Goal: Task Accomplishment & Management: Manage account settings

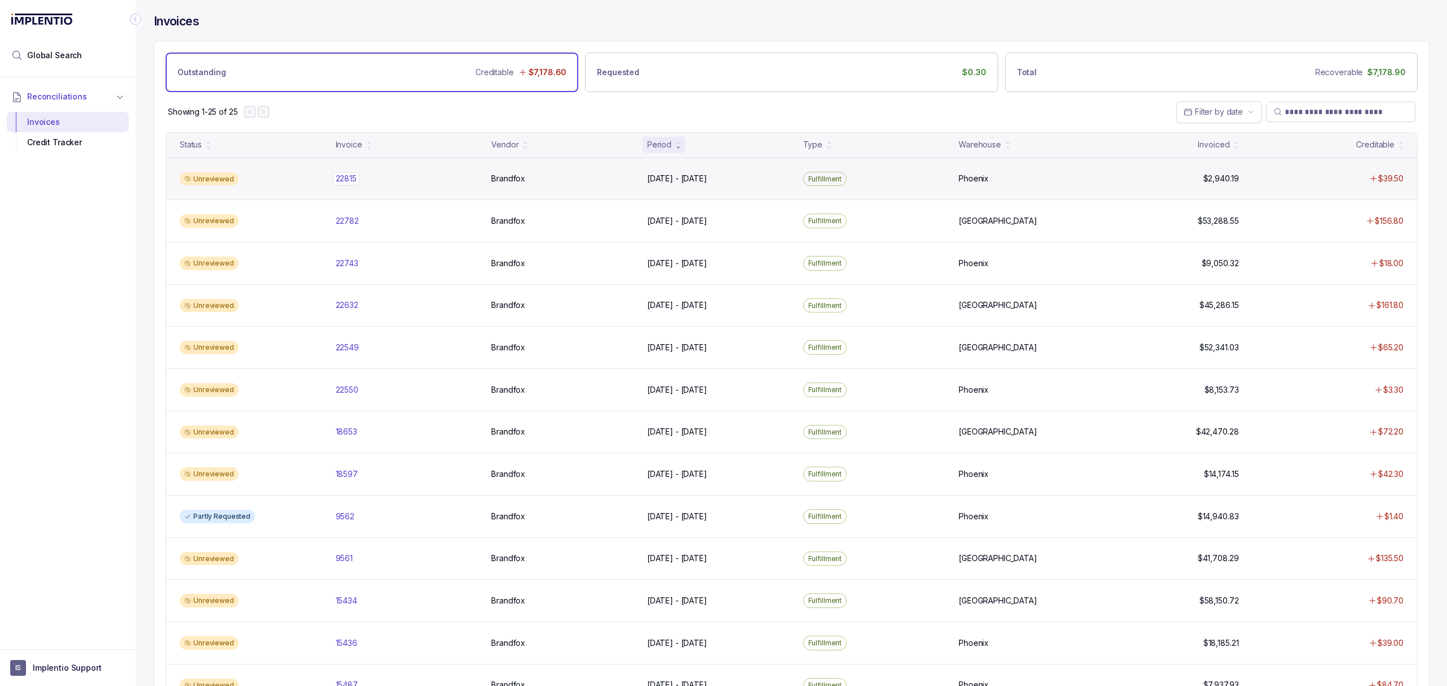
click at [346, 179] on p "22815" at bounding box center [346, 178] width 27 height 12
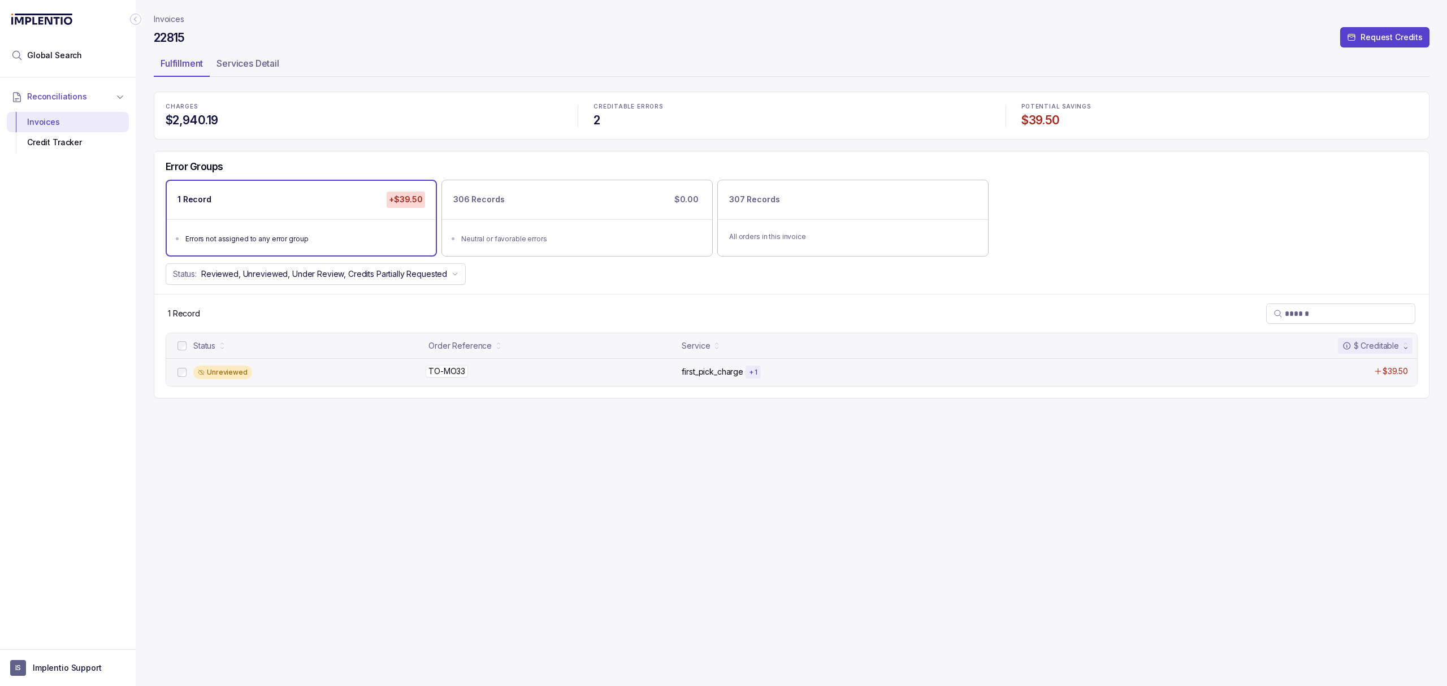
click at [452, 369] on p "TO-MO33" at bounding box center [446, 371] width 42 height 12
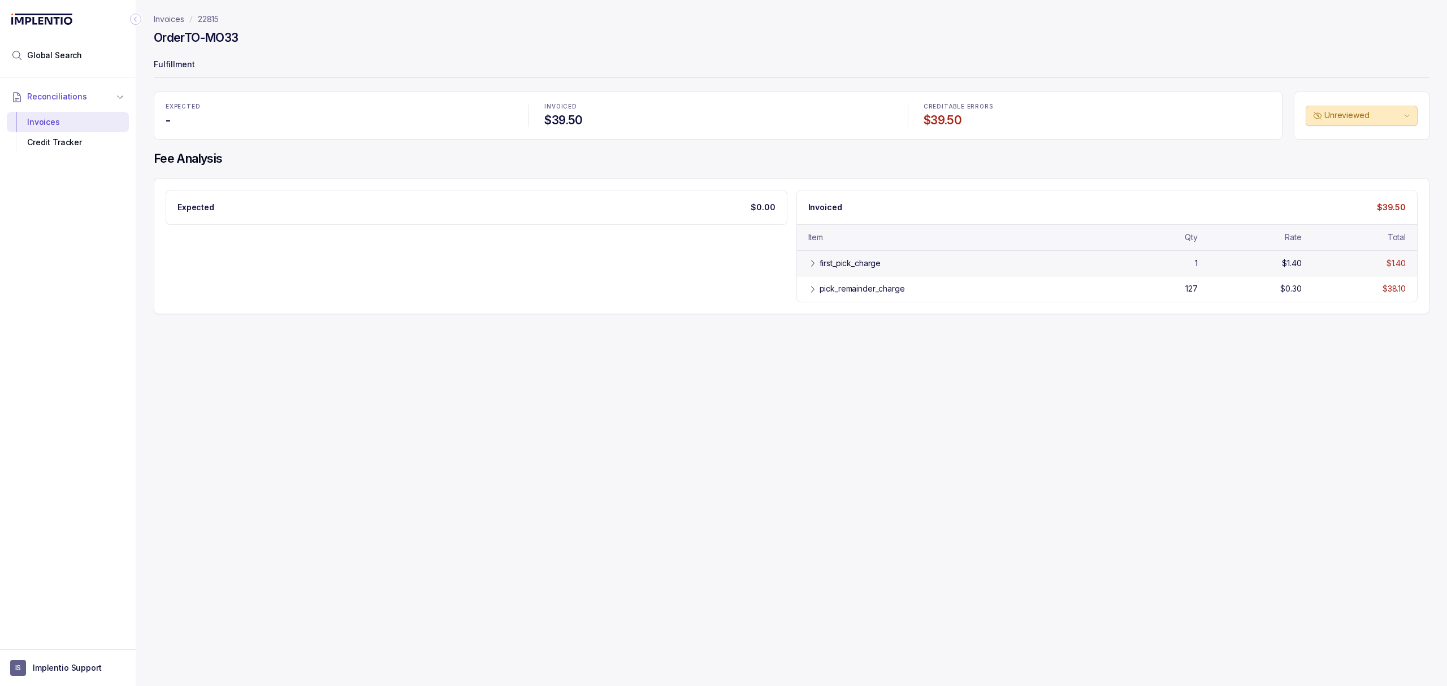
click at [854, 264] on div "first_pick_charge" at bounding box center [850, 263] width 62 height 11
click at [835, 320] on div "pick_remainder_charge" at bounding box center [861, 314] width 85 height 11
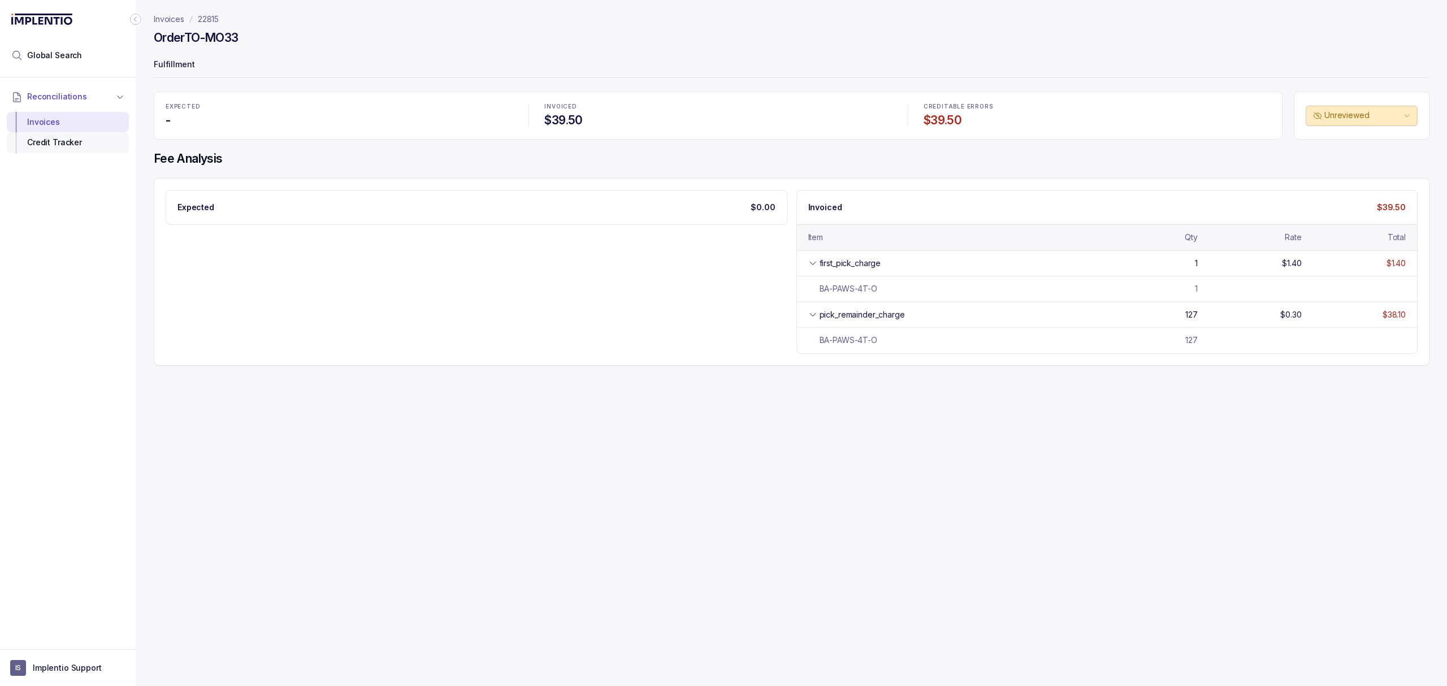
click at [38, 144] on div "Credit Tracker" at bounding box center [68, 142] width 104 height 20
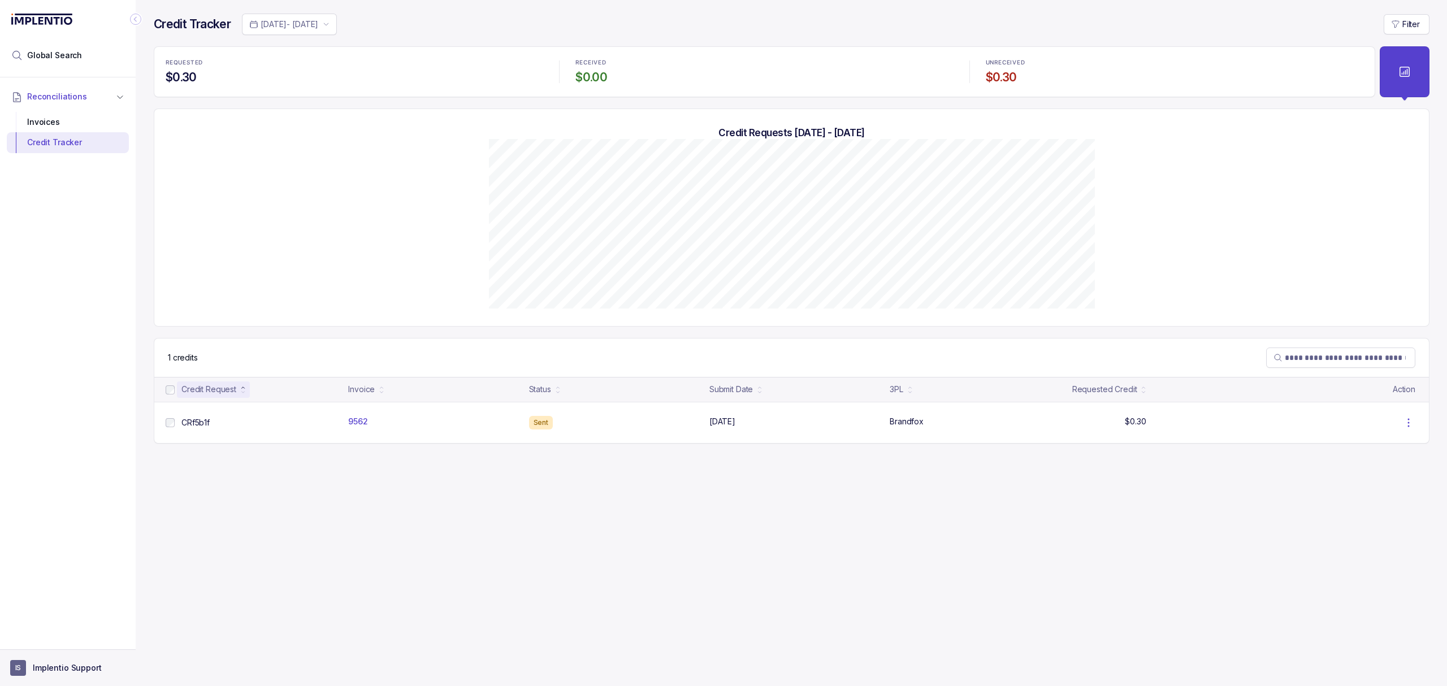
click at [84, 672] on p "Implentio Support" at bounding box center [67, 667] width 69 height 11
click at [81, 652] on li "Logout" at bounding box center [68, 643] width 116 height 18
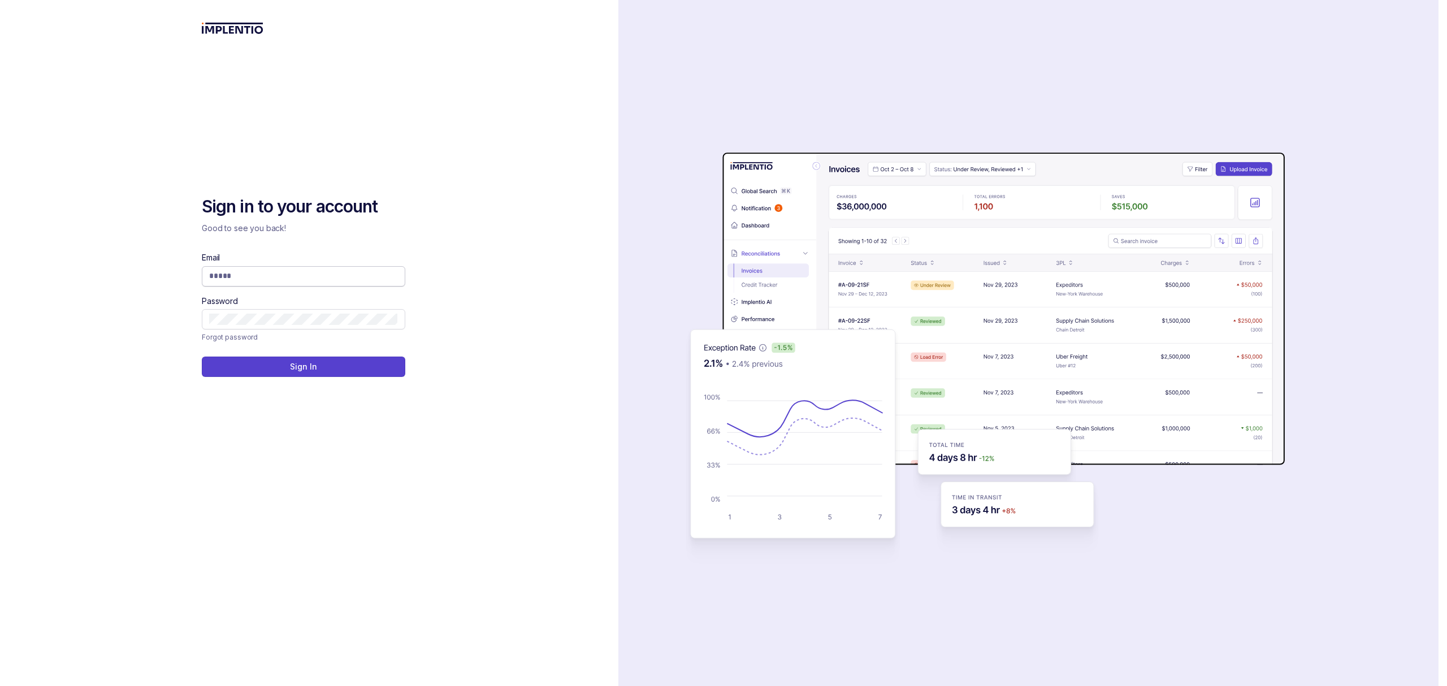
click at [319, 280] on input "Email" at bounding box center [303, 275] width 189 height 11
click at [457, 236] on div "Sign in to your account Good to see you back! Email Password Forgot password Si…" at bounding box center [309, 343] width 618 height 686
click at [278, 277] on input "Email" at bounding box center [303, 275] width 189 height 11
click at [0, 685] on com-1password-button at bounding box center [0, 686] width 0 height 0
type input "**********"
